Goal: Find specific page/section: Find specific page/section

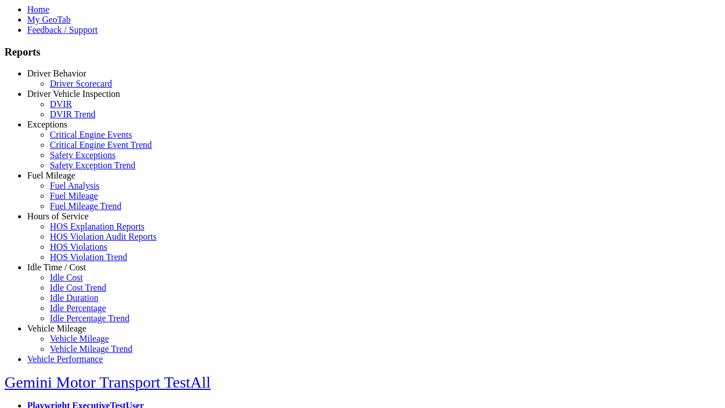
click at [65, 221] on link "Hours of Service" at bounding box center [57, 216] width 61 height 10
click at [74, 231] on link "HOS Explanation Reports" at bounding box center [97, 226] width 95 height 10
